Goal: Task Accomplishment & Management: Use online tool/utility

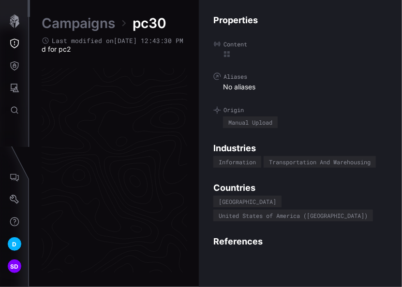
scroll to position [2082, 656]
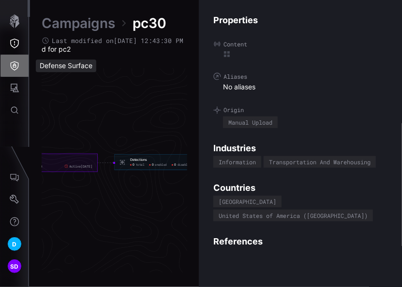
click at [12, 67] on icon "Defense Surface" at bounding box center [15, 66] width 10 height 10
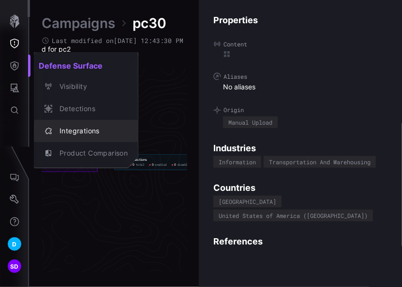
click at [80, 128] on div "Integrations" at bounding box center [91, 131] width 73 height 12
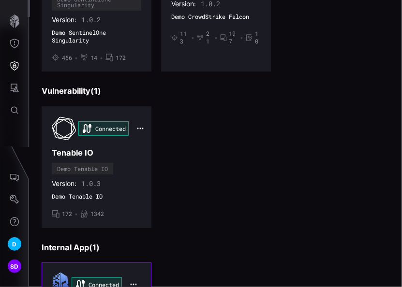
scroll to position [435, 0]
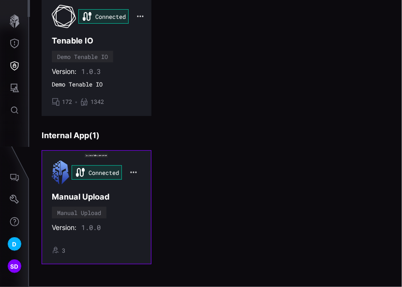
click at [108, 224] on div "Version: 1.0.0" at bounding box center [96, 228] width 89 height 9
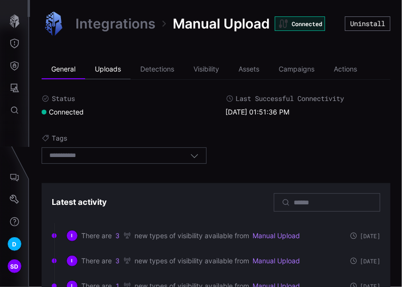
click at [109, 69] on li "Uploads" at bounding box center [107, 69] width 45 height 19
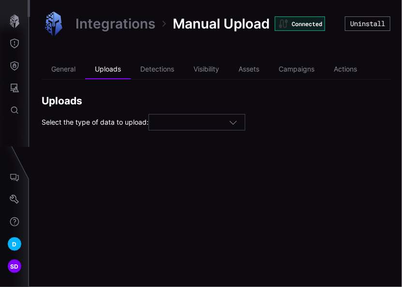
click at [207, 122] on div at bounding box center [192, 123] width 73 height 9
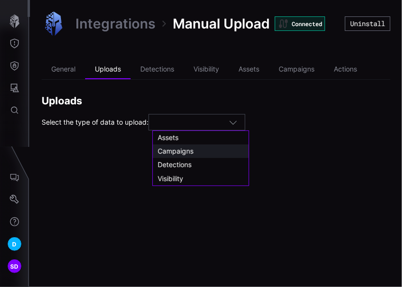
click at [171, 155] on div "Campaigns" at bounding box center [201, 151] width 86 height 9
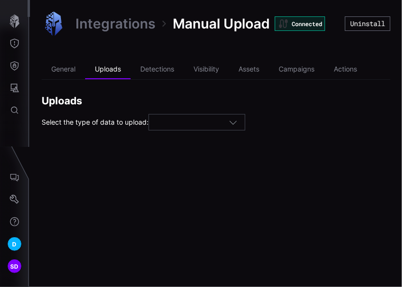
type input "*********"
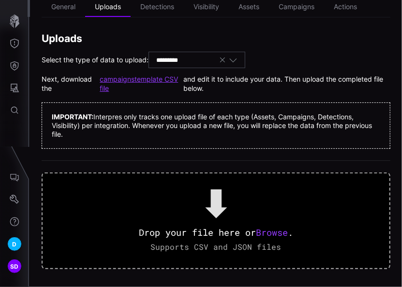
scroll to position [66, 0]
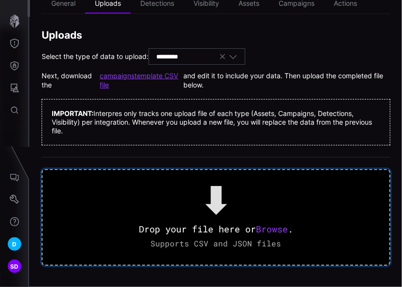
click at [273, 227] on span "Browse" at bounding box center [272, 230] width 32 height 12
